Goal: Information Seeking & Learning: Find specific page/section

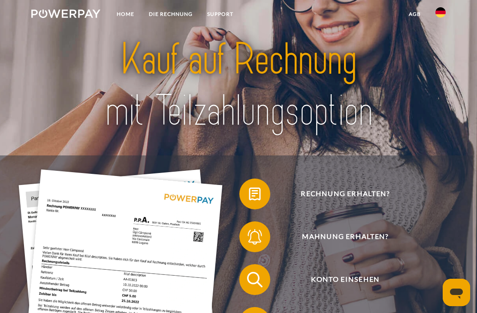
click at [438, 14] on img at bounding box center [440, 12] width 10 height 10
click at [443, 38] on img at bounding box center [440, 40] width 10 height 10
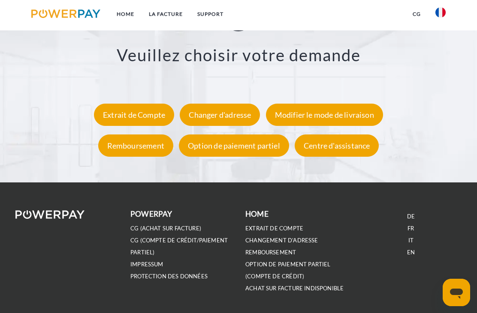
scroll to position [1347, 0]
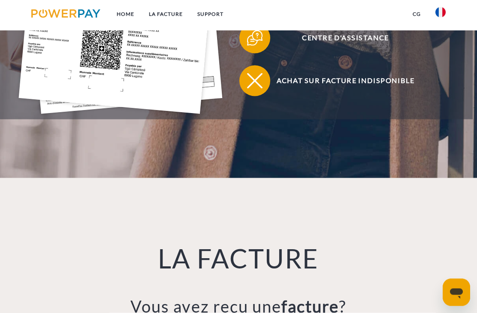
click at [224, 12] on link "Support" at bounding box center [210, 13] width 41 height 15
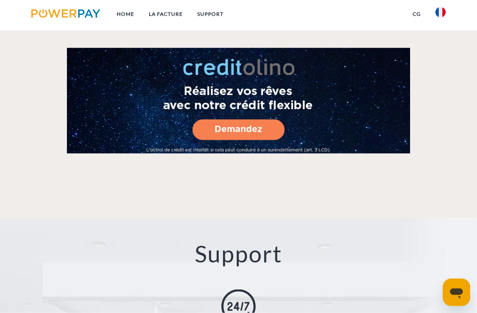
scroll to position [1273, 0]
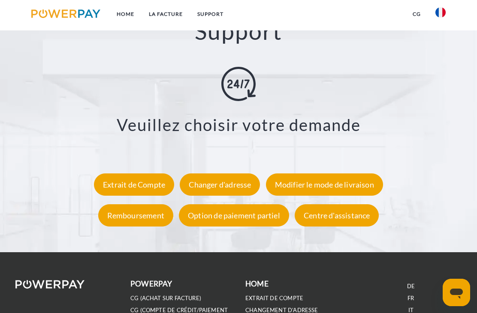
click at [333, 219] on div "Centre d'assistance" at bounding box center [336, 215] width 84 height 22
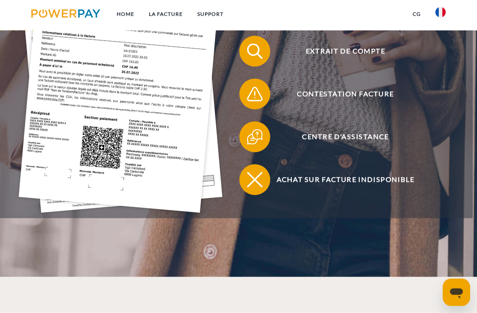
scroll to position [229, 0]
click at [356, 147] on span "Centre d'assistance" at bounding box center [345, 136] width 189 height 31
